Goal: Find specific page/section: Find specific page/section

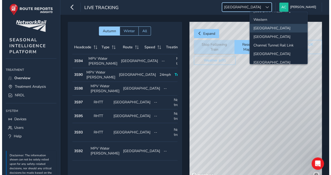
scroll to position [54, 0]
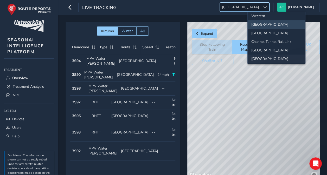
click at [268, 55] on li "[GEOGRAPHIC_DATA]" at bounding box center [277, 59] width 58 height 9
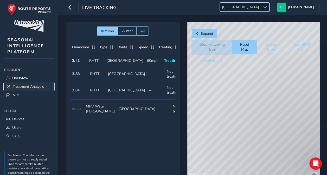
click at [30, 86] on span "Treatment Analysis" at bounding box center [28, 86] width 31 height 5
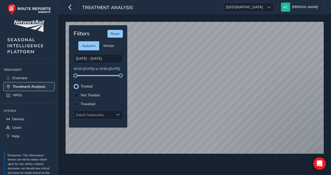
type input "[DATE] - [DATE]"
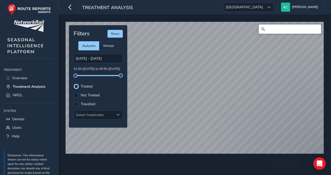
click at [280, 32] on input "Search" at bounding box center [290, 28] width 62 height 9
type input "c"
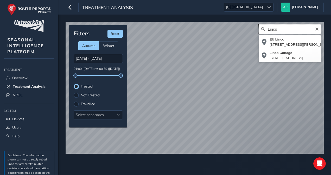
type input "Linco"
